Goal: Check status

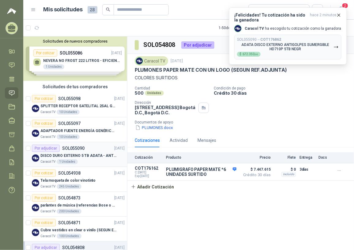
click at [87, 155] on p "DISCO DURO EXTERNO 5 TB ADATA - ANTIGOLPES" at bounding box center [78, 156] width 76 height 6
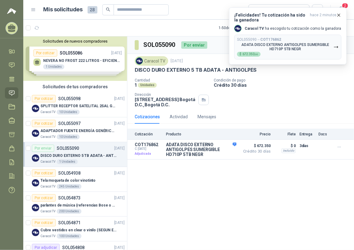
click at [150, 73] on div "Caracol TV [DATE] DISCO DURO EXTERNO 5 TB ADATA - ANTIGOLPES Cantidad 1 Unidade…" at bounding box center [241, 81] width 212 height 51
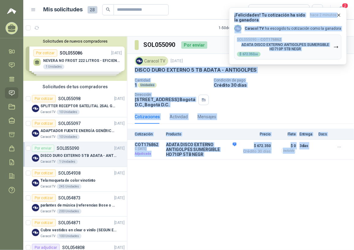
drag, startPoint x: 133, startPoint y: 69, endPoint x: 254, endPoint y: 69, distance: 120.8
click at [254, 69] on body "[PERSON_NAME] CMX LTDA Inicio Chat Tareas Solicitudes Licitaciones Negociacione…" at bounding box center [177, 125] width 354 height 250
drag, startPoint x: 254, startPoint y: 69, endPoint x: 254, endPoint y: 87, distance: 18.0
click at [256, 82] on p "Condición de pago" at bounding box center [282, 80] width 138 height 4
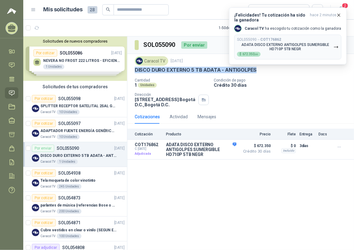
drag, startPoint x: 135, startPoint y: 69, endPoint x: 265, endPoint y: 74, distance: 130.0
click at [265, 74] on div "Caracol TV [DATE] DISCO DURO EXTERNO 5 TB ADATA - ANTIGOLPES Cantidad 1 Unidade…" at bounding box center [241, 81] width 212 height 51
copy p "DISCO DURO EXTERNO 5 TB ADATA - ANTIGOLPES"
